Goal: Task Accomplishment & Management: Complete application form

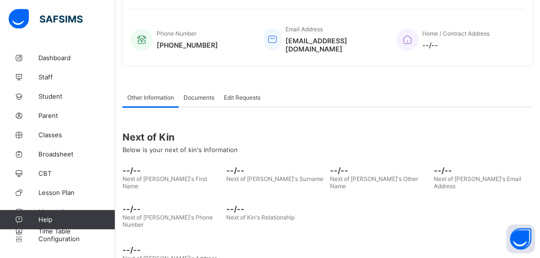
scroll to position [238, 0]
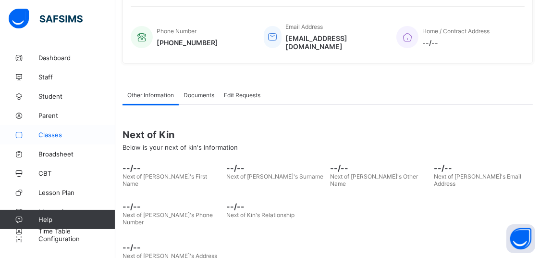
click at [48, 134] on span "Classes" at bounding box center [76, 135] width 77 height 8
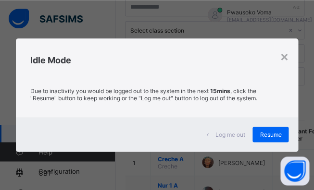
scroll to position [50, 0]
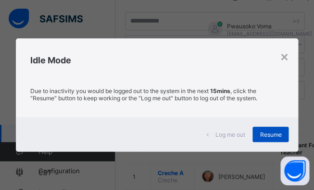
click at [259, 134] on div "Resume" at bounding box center [270, 134] width 36 height 15
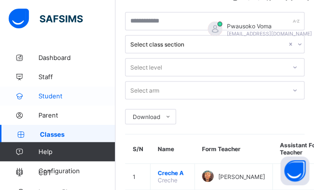
click at [26, 101] on link "Student" at bounding box center [57, 95] width 115 height 19
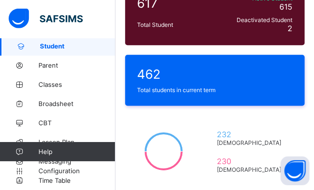
scroll to position [151, 0]
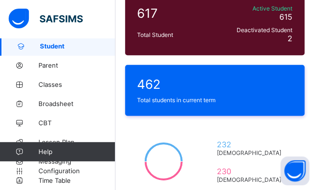
scroll to position [160, 0]
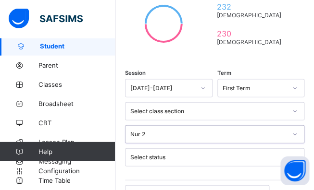
scroll to position [361, 0]
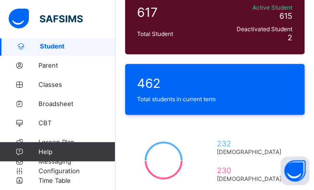
scroll to position [160, 0]
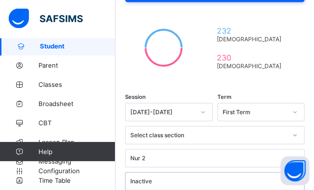
scroll to position [283, 0]
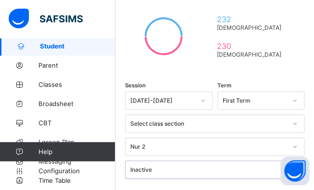
select select "**"
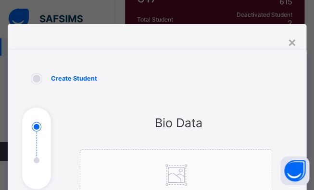
scroll to position [183, 0]
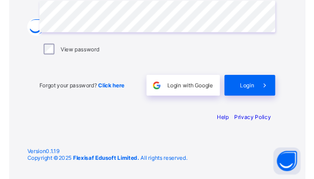
scroll to position [129, 0]
